Goal: Information Seeking & Learning: Learn about a topic

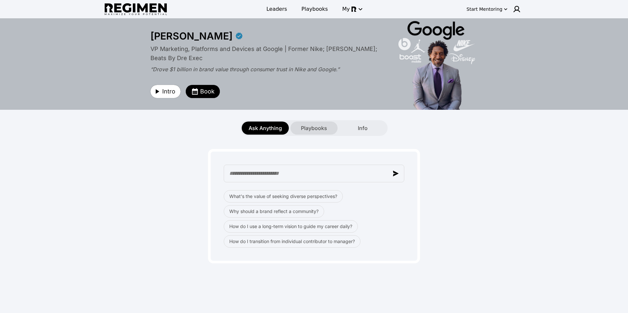
click at [305, 126] on span "Playbooks" at bounding box center [314, 128] width 26 height 8
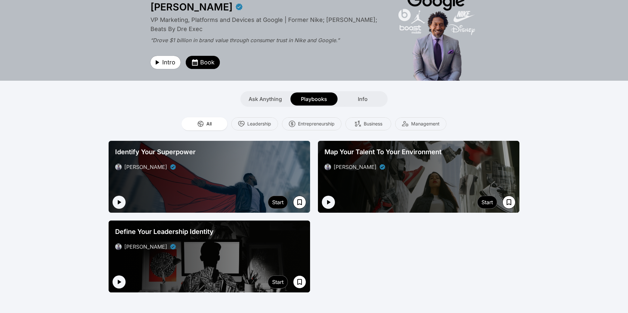
scroll to position [33, 0]
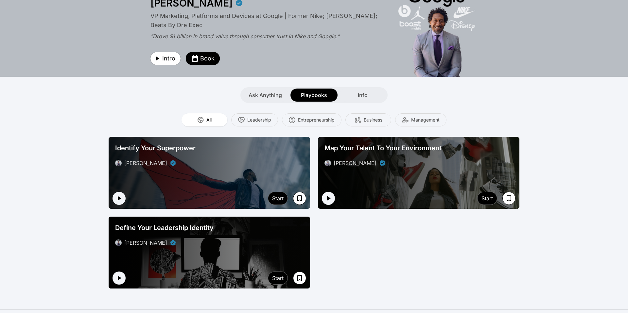
click at [206, 233] on div "Define Your Leadership Identity Daryl Butler" at bounding box center [210, 235] width 194 height 29
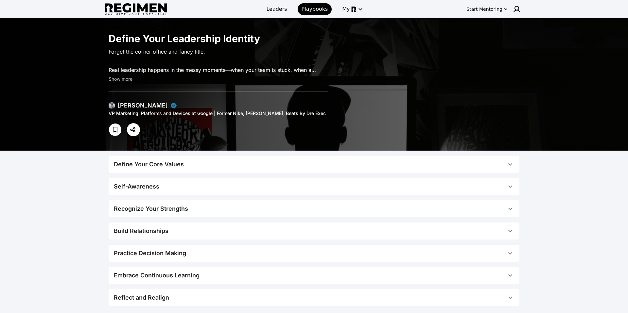
click at [200, 169] on button "Define Your Core Values" at bounding box center [314, 164] width 411 height 17
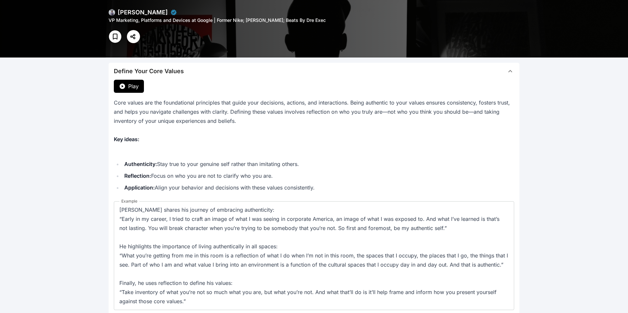
scroll to position [92, 0]
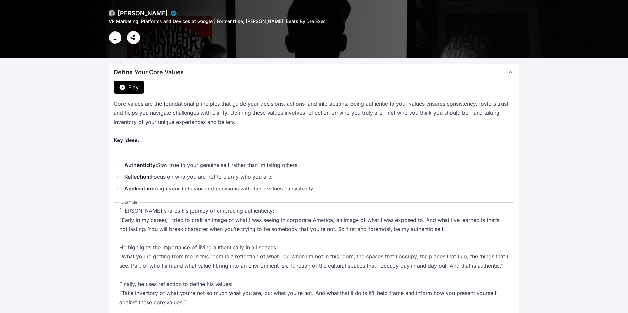
click at [132, 88] on span "Play" at bounding box center [133, 87] width 10 height 8
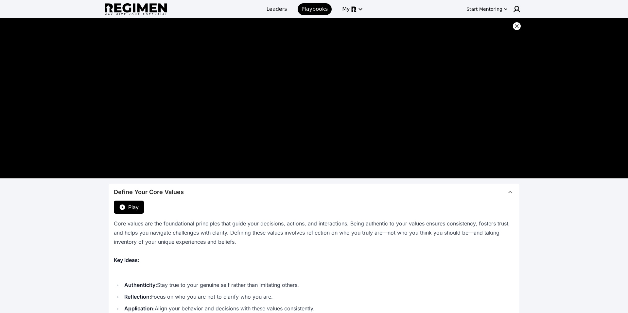
click at [273, 10] on span "Leaders" at bounding box center [276, 9] width 21 height 8
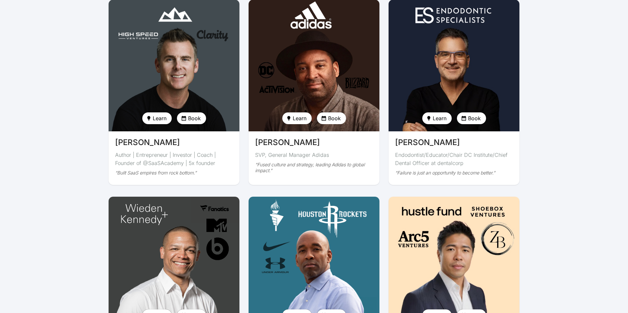
scroll to position [1177, 0]
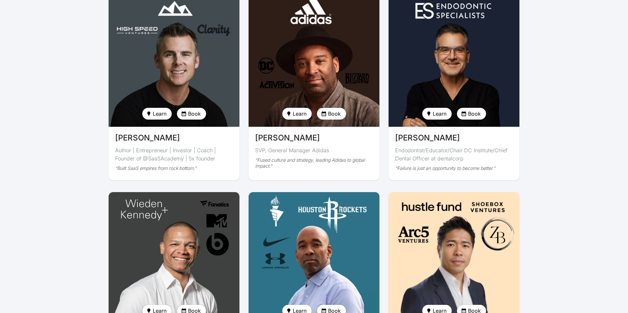
click at [153, 132] on span "[PERSON_NAME]" at bounding box center [147, 138] width 65 height 12
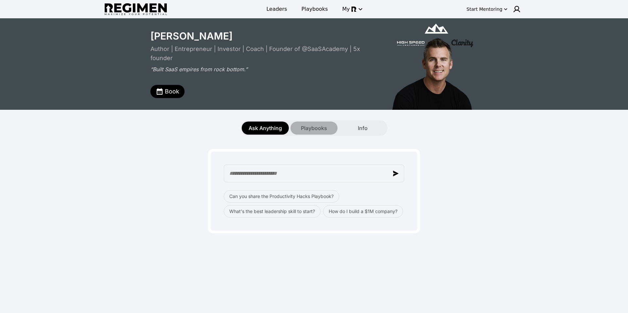
click at [312, 125] on span "Playbooks" at bounding box center [314, 128] width 26 height 8
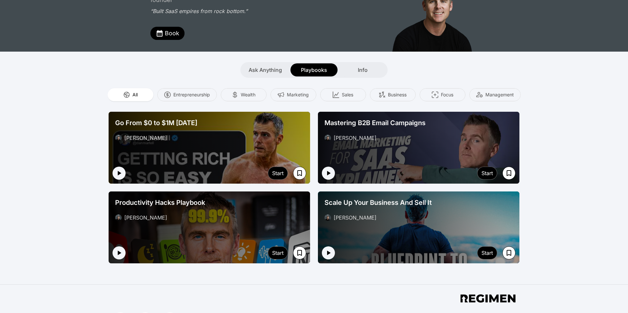
scroll to position [59, 0]
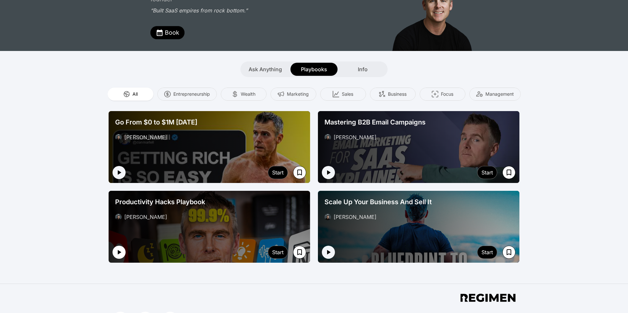
click at [122, 249] on icon "button" at bounding box center [119, 253] width 8 height 8
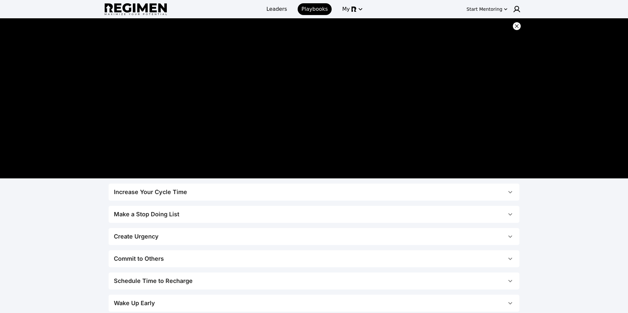
click at [220, 192] on span "Increase Your Cycle Time" at bounding box center [310, 192] width 393 height 9
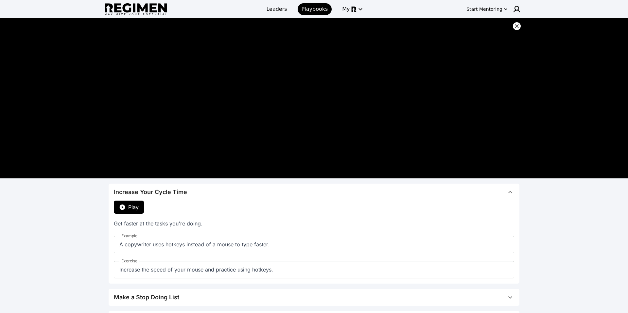
click at [128, 206] on span "Play" at bounding box center [133, 207] width 10 height 8
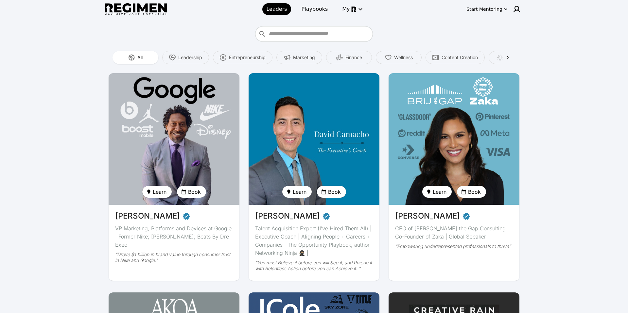
click at [156, 10] on img at bounding box center [136, 9] width 62 height 12
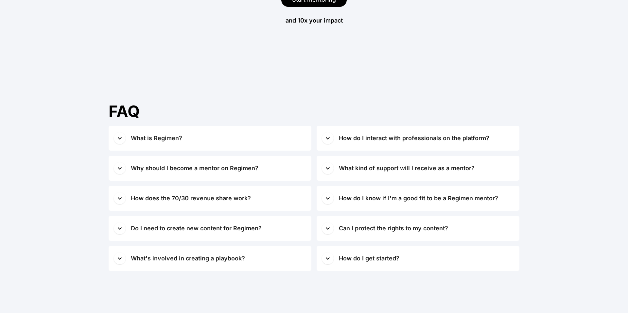
scroll to position [2842, 0]
click at [141, 136] on div "What is Regimen?" at bounding box center [156, 138] width 51 height 9
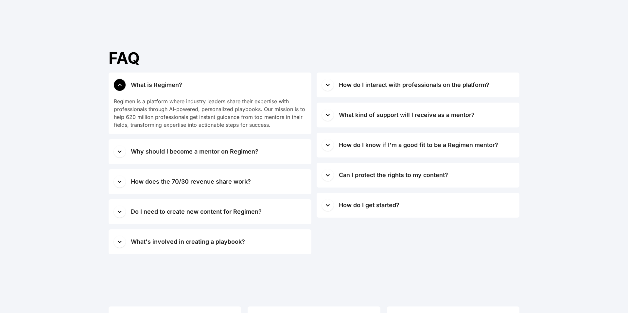
scroll to position [2895, 0]
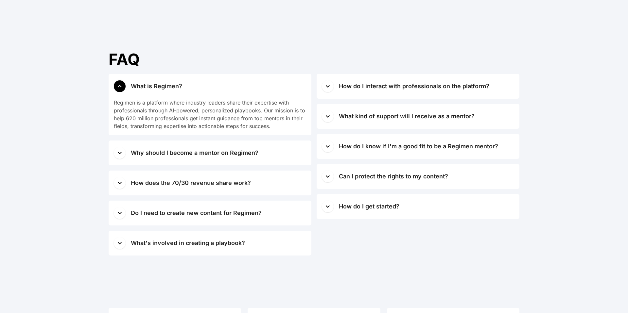
click at [143, 158] on button "Why should I become a mentor on Regimen?" at bounding box center [210, 153] width 203 height 25
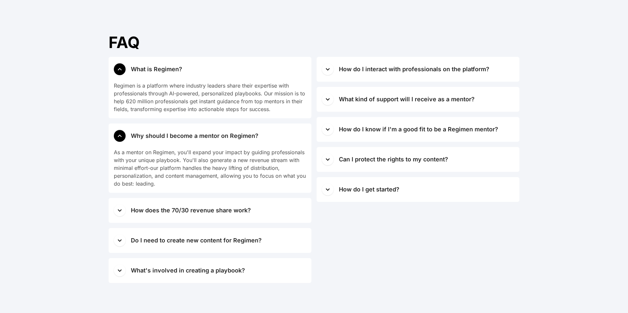
scroll to position [2913, 0]
click at [135, 214] on div "How does the 70/30 revenue share work?" at bounding box center [191, 209] width 120 height 9
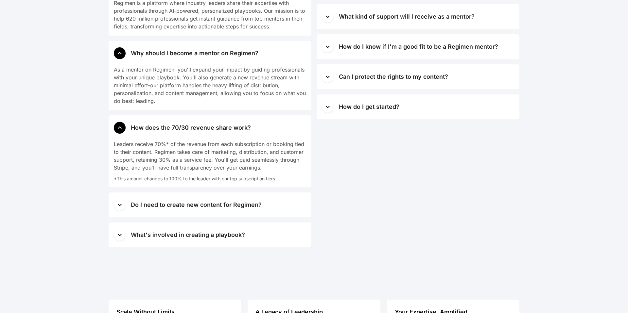
scroll to position [2994, 0]
click at [129, 207] on button "Do I need to create new content for Regimen?" at bounding box center [210, 205] width 203 height 25
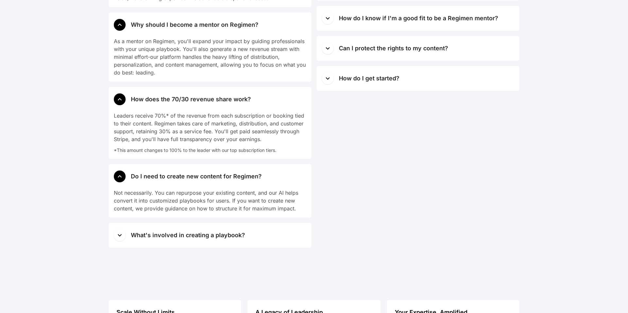
scroll to position [3024, 0]
click at [135, 235] on div "What's involved in creating a playbook?" at bounding box center [188, 234] width 114 height 9
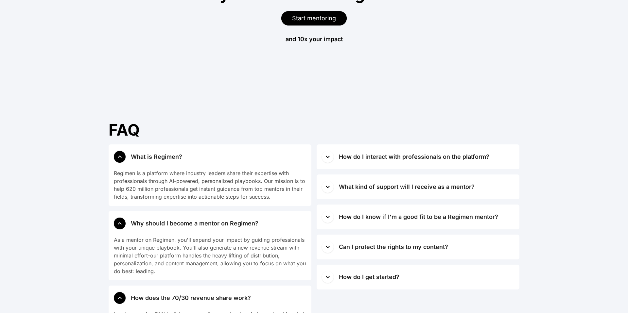
scroll to position [2809, 0]
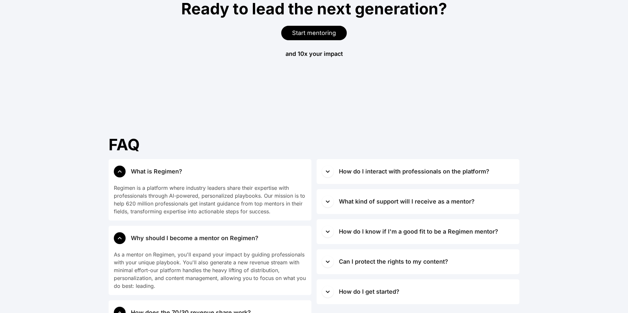
click at [378, 179] on button "How do I interact with professionals on the platform?" at bounding box center [418, 171] width 203 height 25
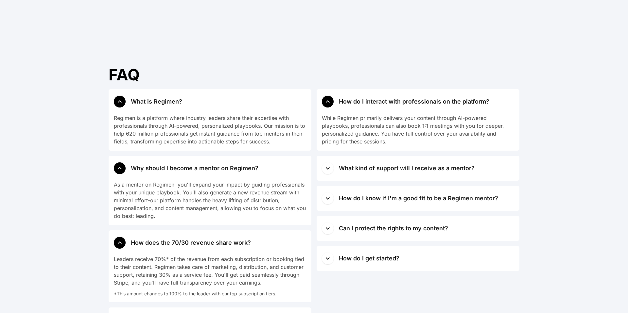
scroll to position [2880, 0]
click at [378, 179] on button "What kind of support will I receive as a mentor?" at bounding box center [418, 167] width 203 height 25
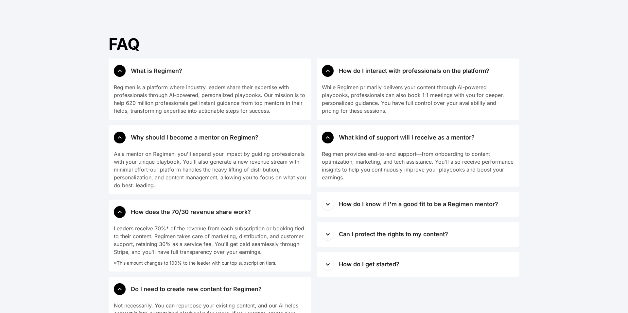
scroll to position [2911, 0]
click at [377, 199] on button "How do I know if I'm a good fit to be a Regimen mentor?" at bounding box center [418, 203] width 203 height 25
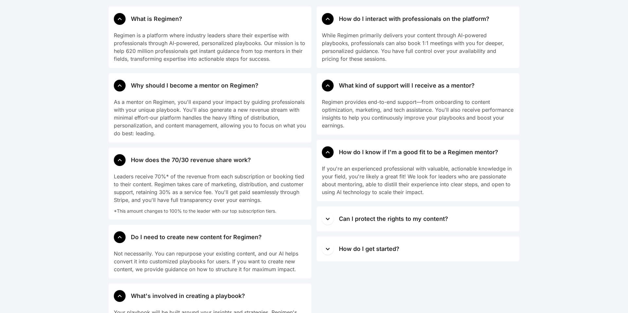
scroll to position [2963, 0]
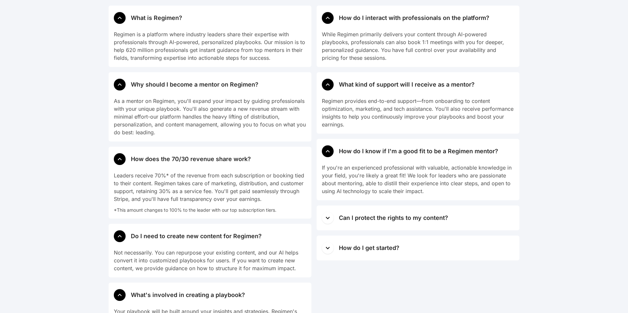
click at [380, 221] on div "Can I protect the rights to my content?" at bounding box center [393, 218] width 109 height 9
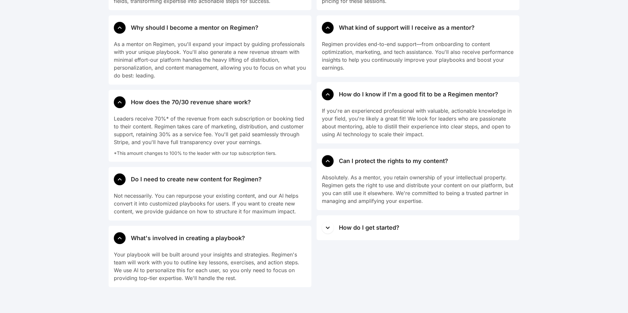
scroll to position [3020, 0]
click at [380, 225] on div "How do I get started?" at bounding box center [369, 227] width 61 height 9
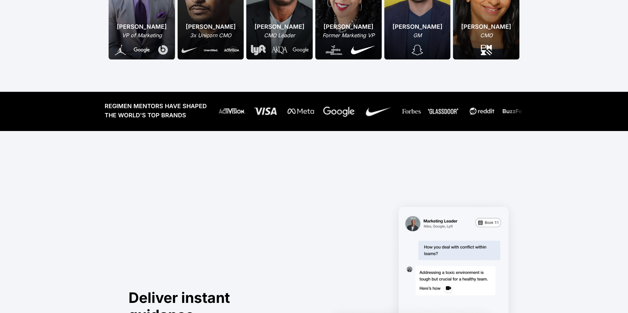
scroll to position [0, 0]
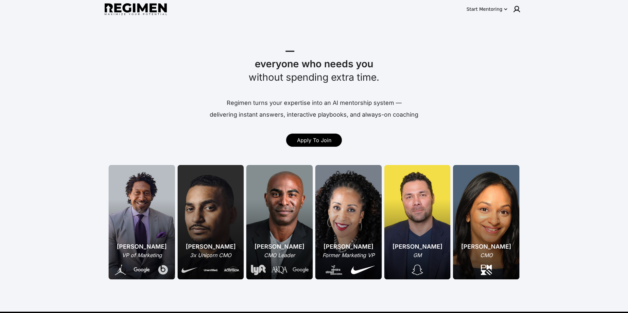
click at [497, 10] on div "Start Mentoring" at bounding box center [485, 9] width 36 height 7
click at [486, 59] on button "Pricing" at bounding box center [491, 61] width 38 height 12
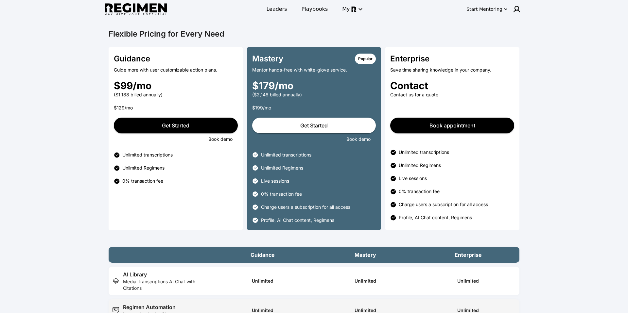
click at [283, 13] on link "Leaders" at bounding box center [276, 9] width 28 height 12
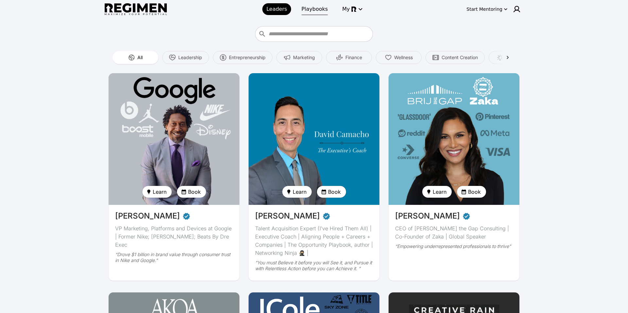
click at [309, 11] on span "Playbooks" at bounding box center [315, 9] width 26 height 8
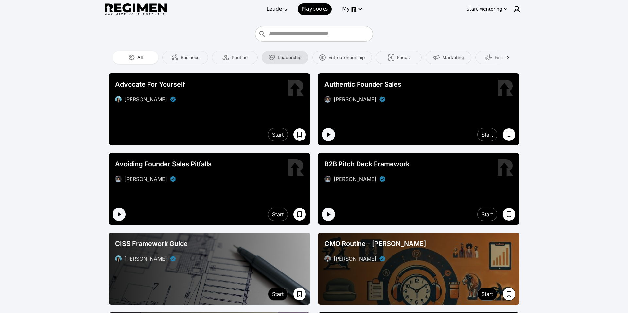
click at [289, 56] on span "Leadership" at bounding box center [290, 57] width 24 height 7
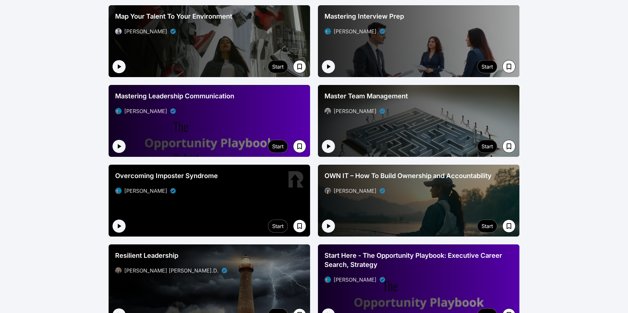
scroll to position [476, 0]
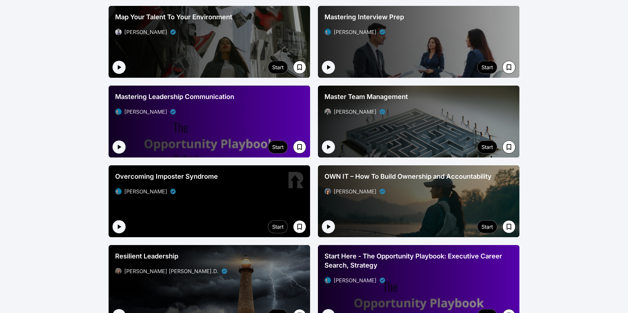
click at [268, 132] on div at bounding box center [210, 122] width 202 height 72
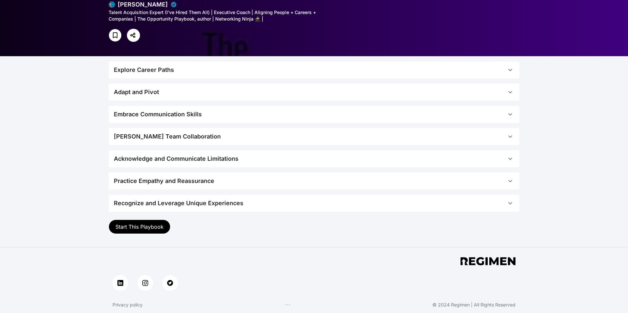
scroll to position [99, 0]
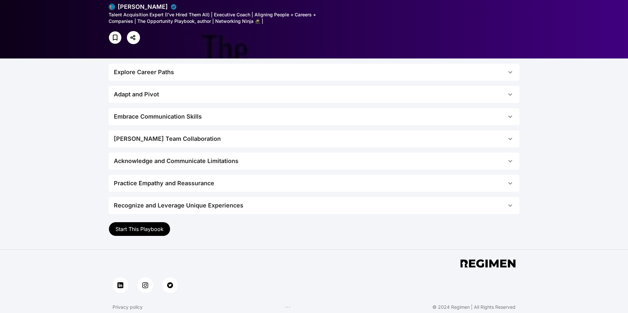
click at [152, 232] on span "Start This Playbook" at bounding box center [139, 229] width 48 height 7
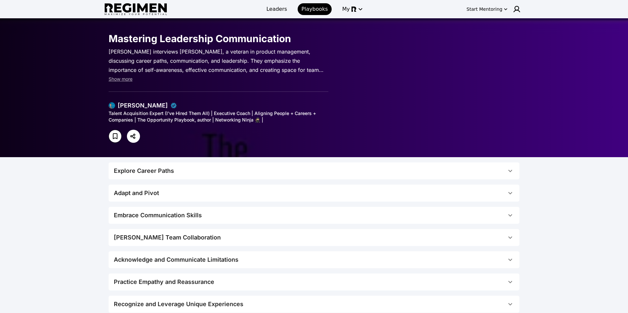
click at [158, 175] on div "Explore Career Paths" at bounding box center [144, 171] width 60 height 9
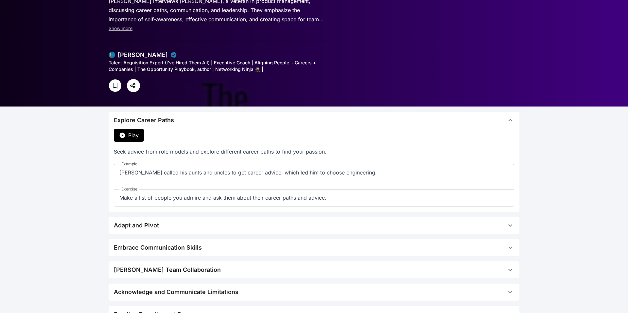
scroll to position [51, 0]
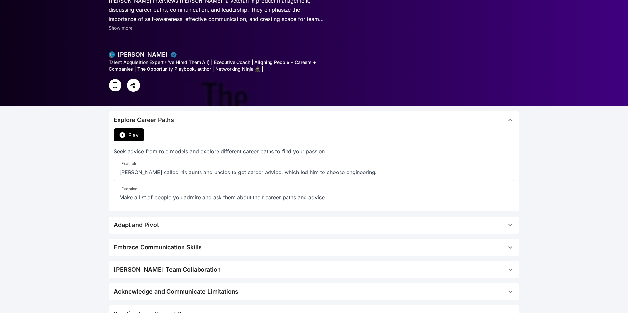
click at [148, 153] on p "Seek advice from role models and explore different career paths to find your pa…" at bounding box center [314, 151] width 400 height 9
click at [135, 136] on span "Play" at bounding box center [133, 135] width 10 height 8
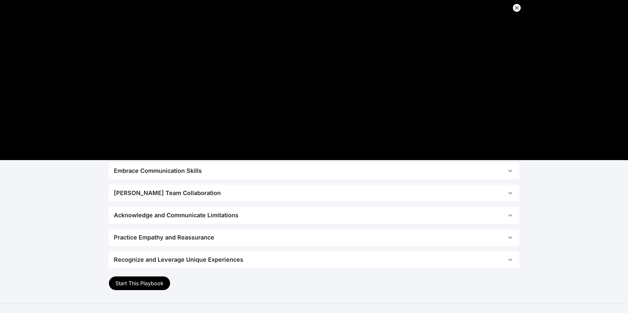
scroll to position [205, 0]
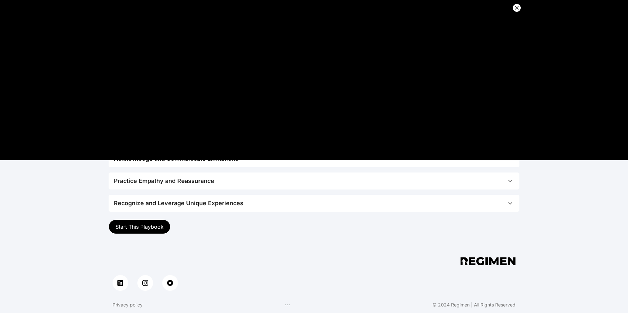
click at [151, 228] on span "Start This Playbook" at bounding box center [139, 227] width 48 height 7
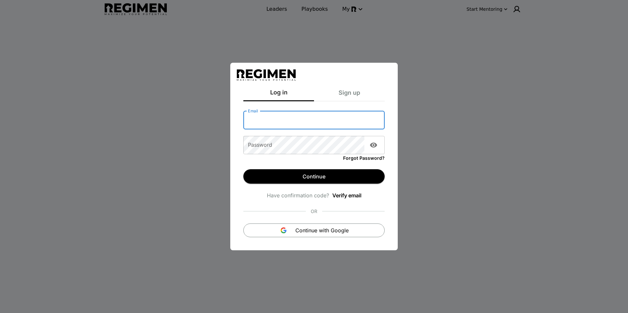
click at [329, 124] on input "Email" at bounding box center [313, 120] width 141 height 18
click at [328, 233] on span "Continue with Google" at bounding box center [321, 231] width 53 height 8
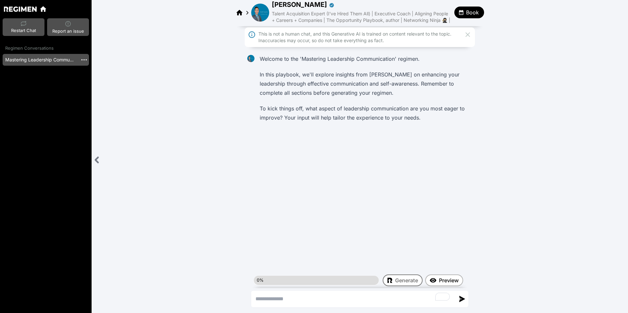
click at [241, 13] on icon at bounding box center [240, 13] width 8 height 8
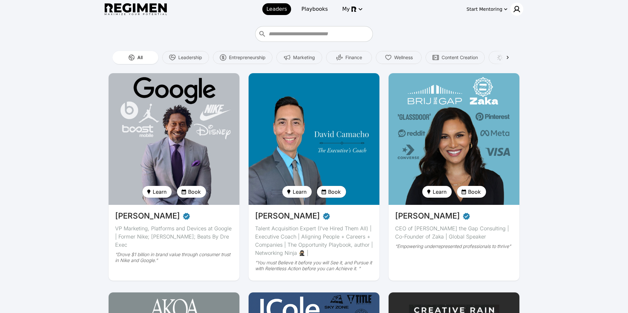
click at [517, 11] on img at bounding box center [517, 9] width 8 height 8
click at [396, 22] on div at bounding box center [314, 156] width 628 height 313
click at [443, 55] on span "Content Creation" at bounding box center [460, 57] width 36 height 7
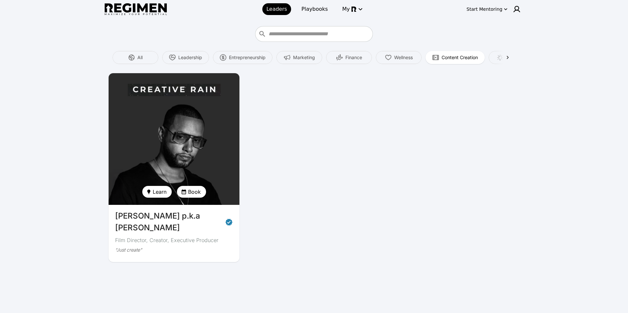
click at [221, 135] on img at bounding box center [174, 139] width 135 height 136
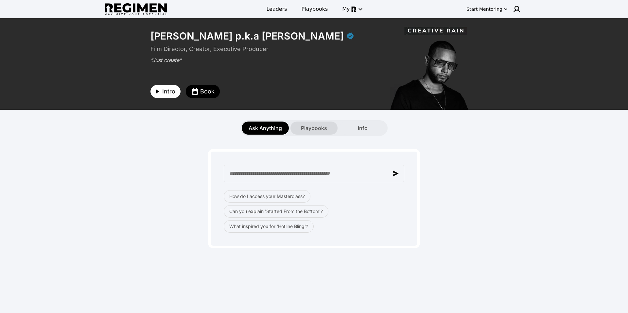
click at [308, 127] on span "Playbooks" at bounding box center [314, 128] width 26 height 8
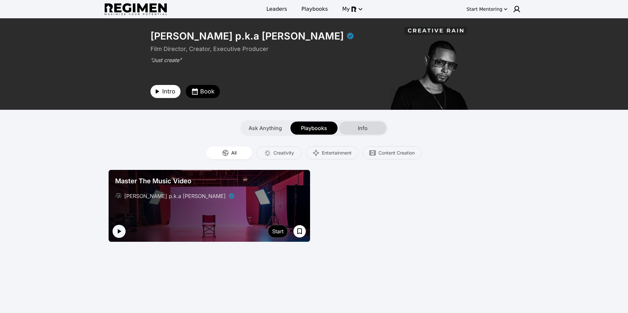
click at [361, 131] on span "Info" at bounding box center [363, 128] width 10 height 8
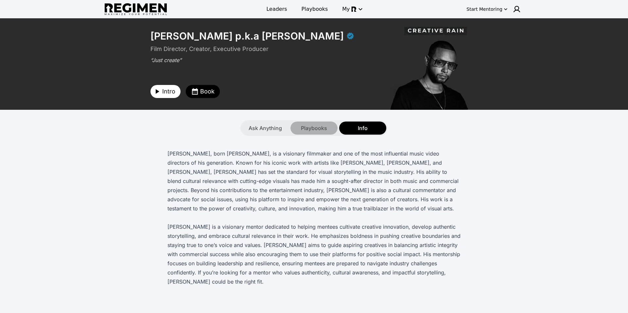
click at [320, 131] on span "Playbooks" at bounding box center [314, 128] width 26 height 8
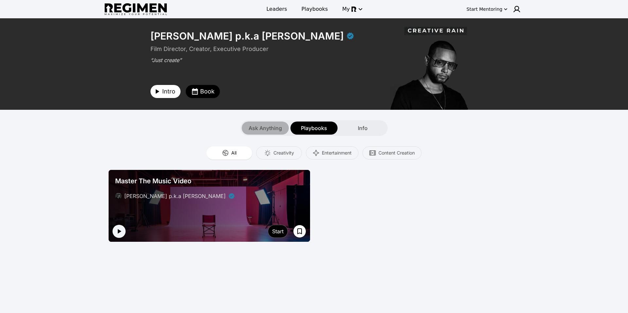
click at [260, 126] on span "Ask Anything" at bounding box center [265, 128] width 33 height 8
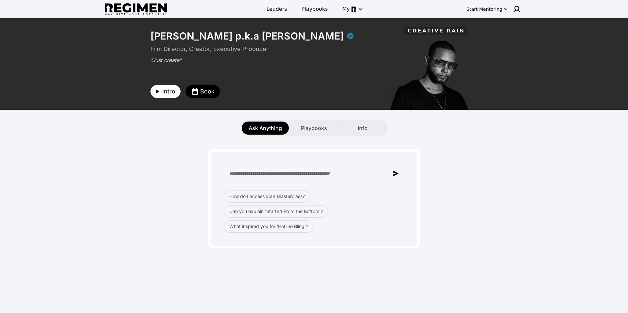
click at [207, 96] on span "Book" at bounding box center [207, 91] width 14 height 9
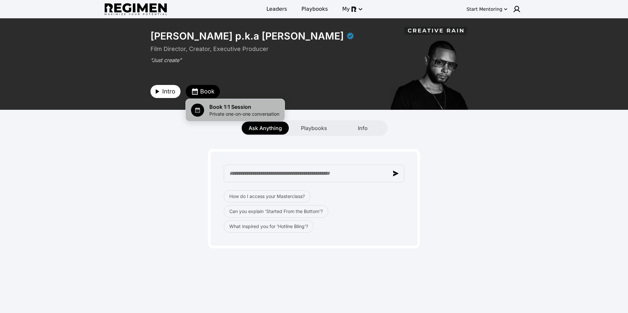
click at [211, 106] on span "Book 1:1 Session" at bounding box center [244, 107] width 70 height 8
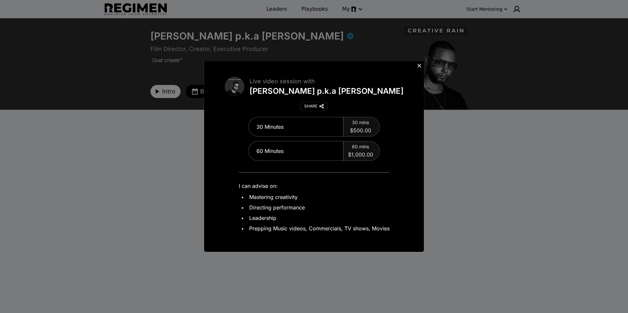
click at [420, 65] on icon at bounding box center [419, 66] width 4 height 4
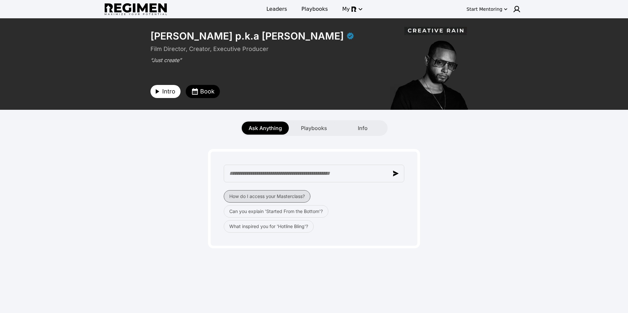
click at [267, 195] on button "How do I access your Masterclass?" at bounding box center [267, 196] width 87 height 12
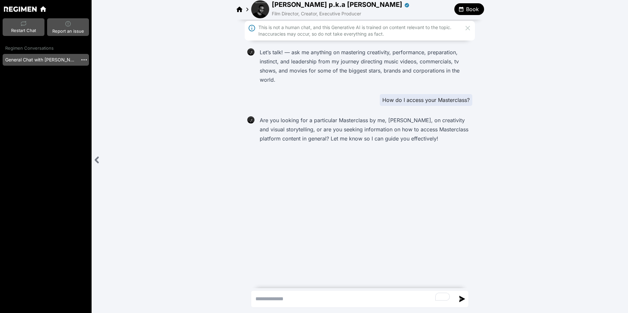
click at [237, 9] on icon at bounding box center [240, 10] width 8 height 8
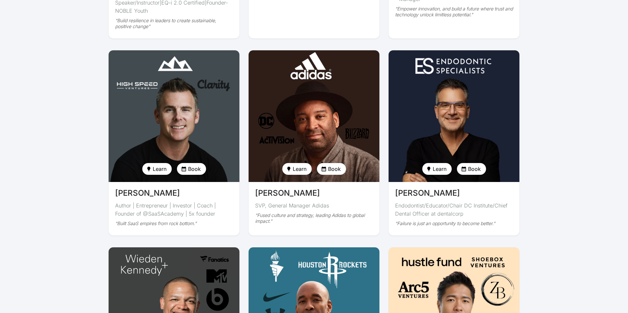
scroll to position [1121, 0]
click at [205, 105] on img at bounding box center [174, 117] width 135 height 136
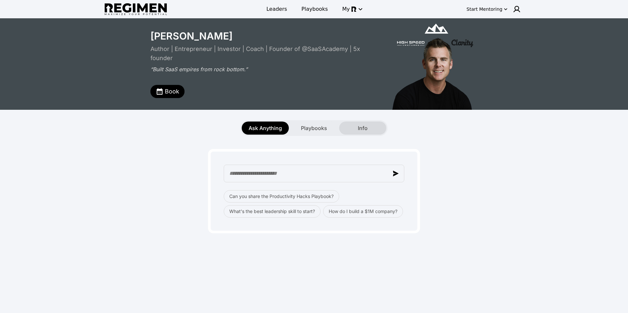
click at [366, 122] on div "Info" at bounding box center [362, 128] width 47 height 13
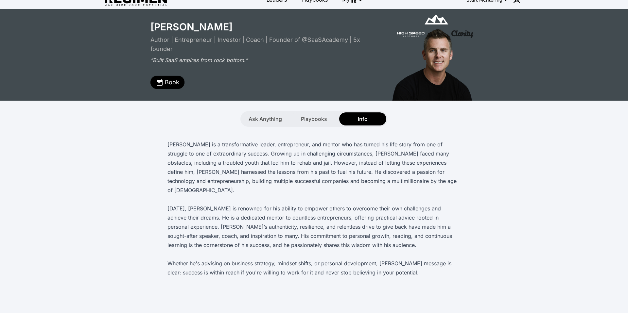
scroll to position [13, 0]
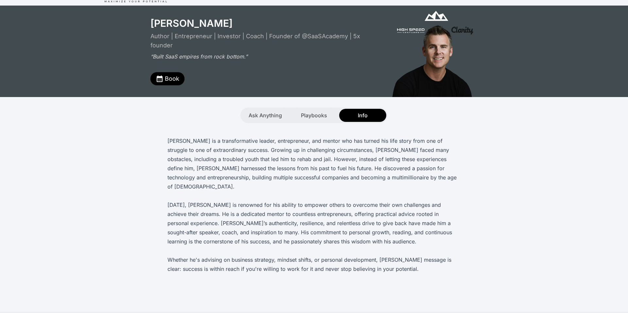
click at [286, 177] on p "[PERSON_NAME] is a transformative leader, entrepreneur, and mentor who has turn…" at bounding box center [314, 163] width 293 height 55
click at [318, 115] on span "Playbooks" at bounding box center [314, 116] width 26 height 8
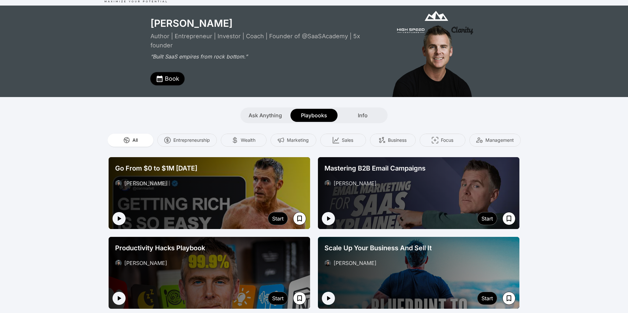
click at [173, 74] on span "Book" at bounding box center [172, 78] width 14 height 9
click at [179, 95] on span "Book 1:1 Session" at bounding box center [209, 94] width 70 height 8
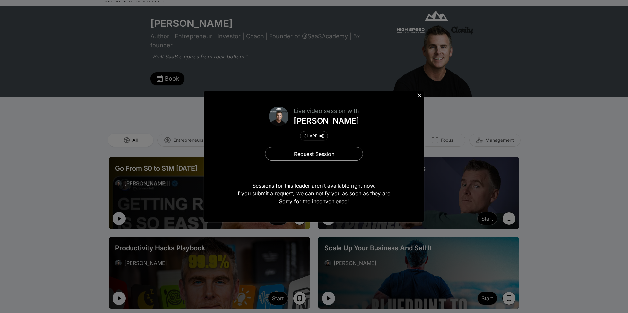
click at [421, 94] on icon at bounding box center [419, 95] width 7 height 7
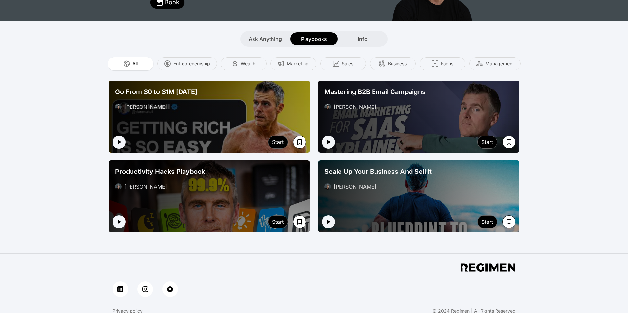
scroll to position [145, 0]
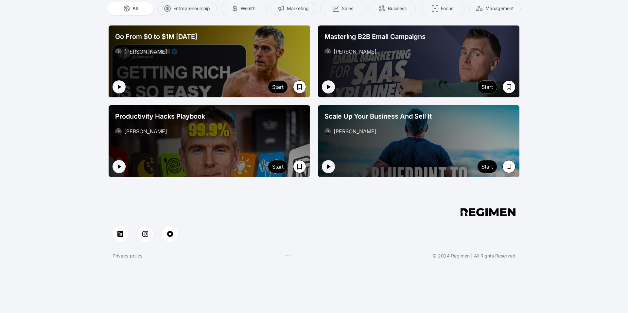
click at [213, 76] on div at bounding box center [210, 62] width 202 height 72
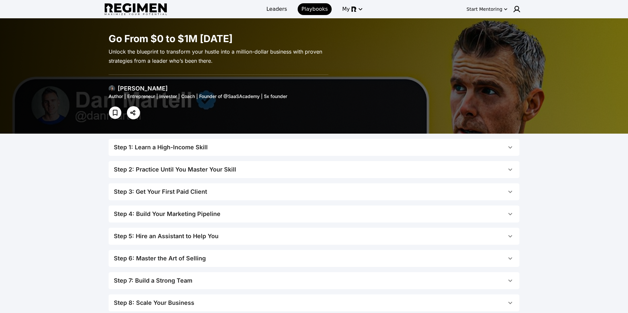
click at [169, 150] on div "Step 1: Learn a High-Income Skill" at bounding box center [161, 147] width 94 height 9
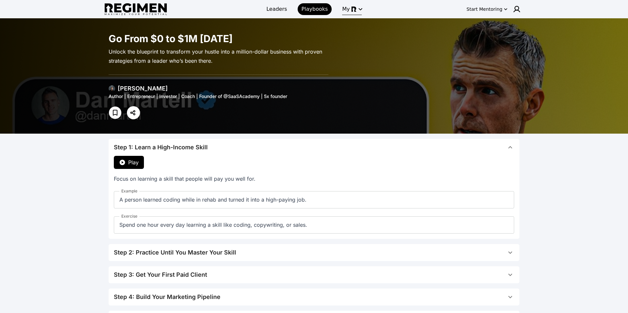
click at [346, 11] on span "My" at bounding box center [353, 9] width 22 height 8
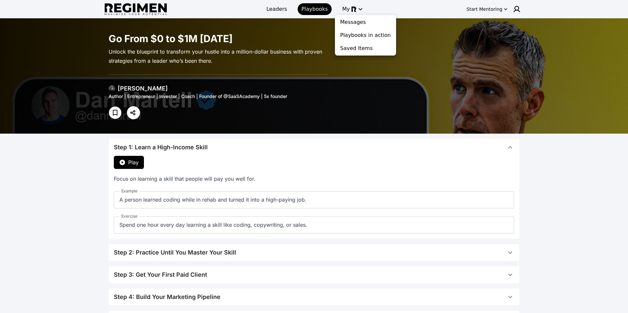
click at [70, 219] on div at bounding box center [314, 156] width 628 height 313
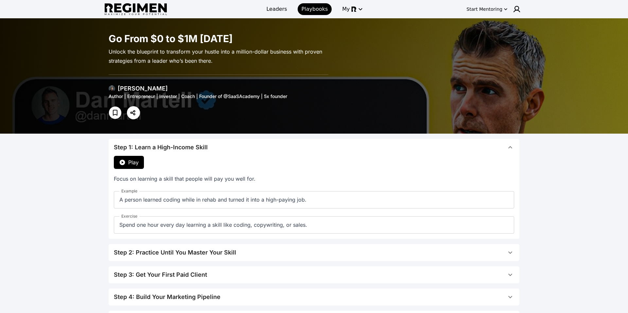
click at [133, 13] on img at bounding box center [136, 9] width 62 height 12
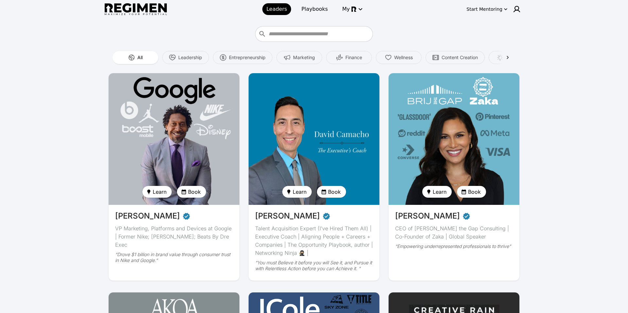
click at [495, 5] on button "Start Mentoring" at bounding box center [487, 9] width 44 height 10
click at [488, 24] on button "Get started" at bounding box center [491, 22] width 38 height 12
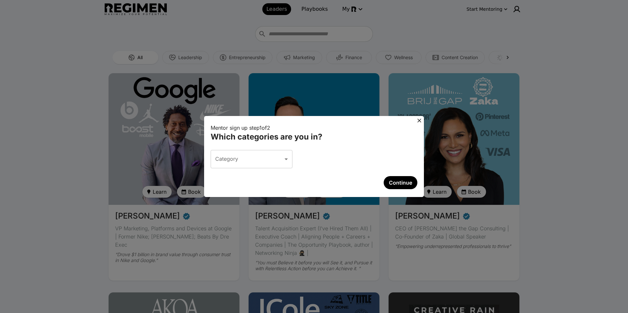
click at [339, 71] on div "Mentor sign up step 1 of 2 Which categories are you in? Category ​ Category Con…" at bounding box center [314, 156] width 628 height 313
click at [420, 122] on icon at bounding box center [419, 120] width 7 height 7
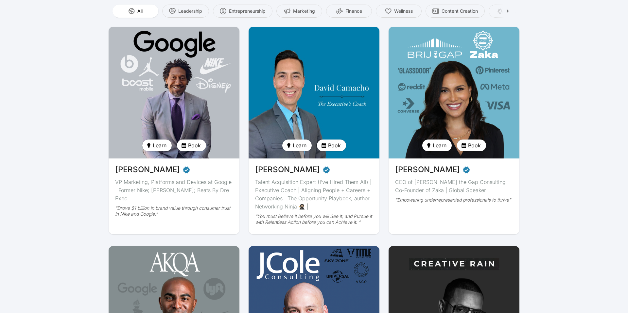
scroll to position [50, 0]
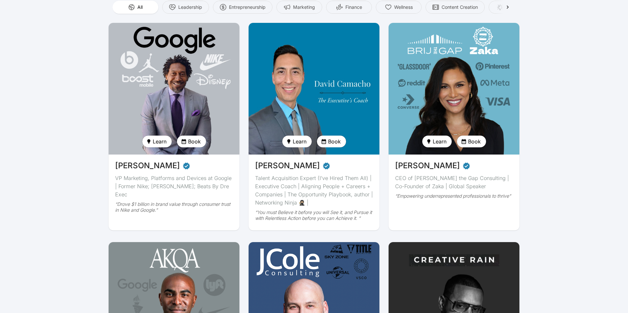
click at [307, 211] on div "“You must Believe it before you will See it, and Pursue it with Relentless Acti…" at bounding box center [314, 216] width 118 height 12
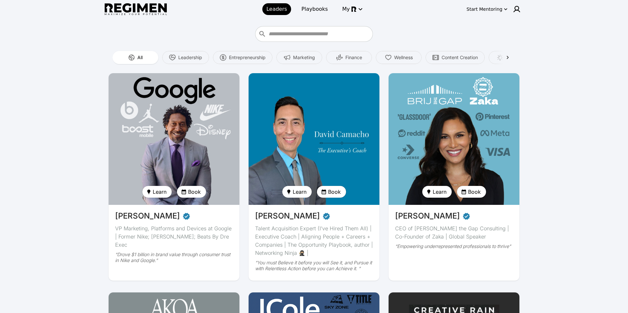
click at [135, 5] on img at bounding box center [136, 9] width 62 height 12
